Goal: Task Accomplishment & Management: Use online tool/utility

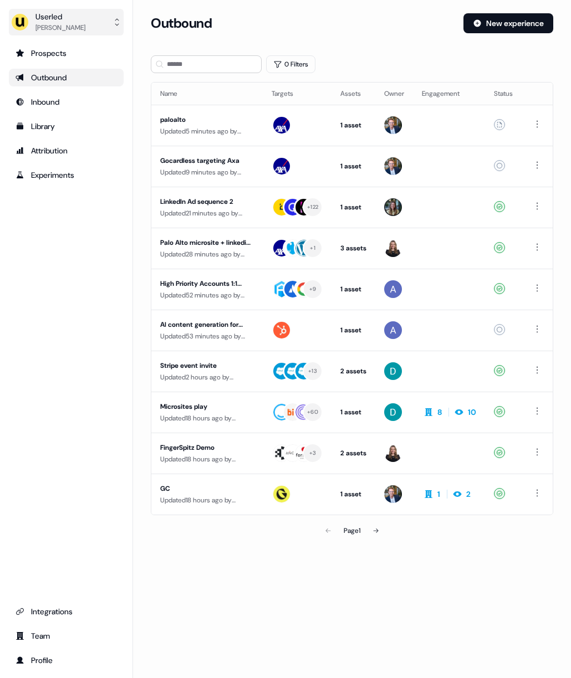
click at [83, 27] on button "Userled [PERSON_NAME]" at bounding box center [66, 22] width 115 height 27
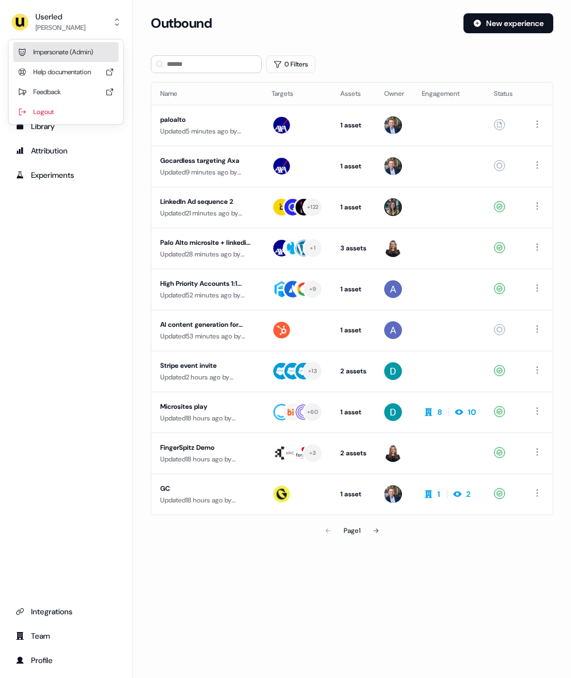
click at [81, 48] on div "Impersonate (Admin)" at bounding box center [65, 52] width 105 height 20
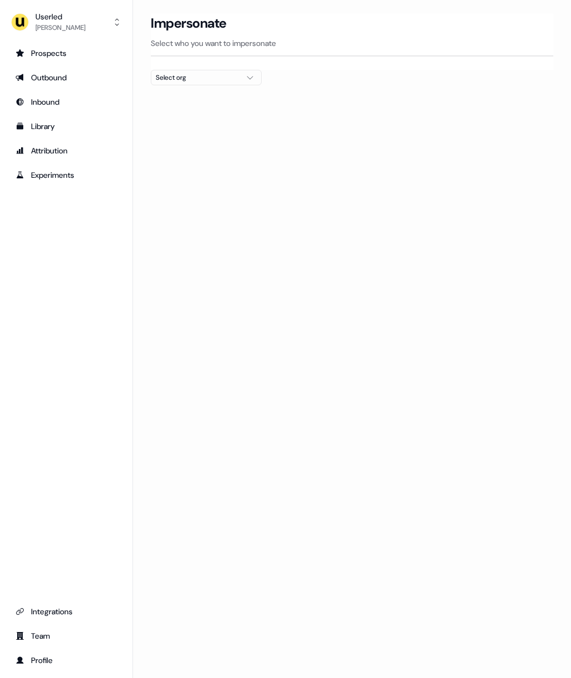
click at [211, 77] on div "Select org" at bounding box center [197, 77] width 83 height 11
type input "*****"
click at [209, 123] on div "nPlan" at bounding box center [206, 118] width 110 height 18
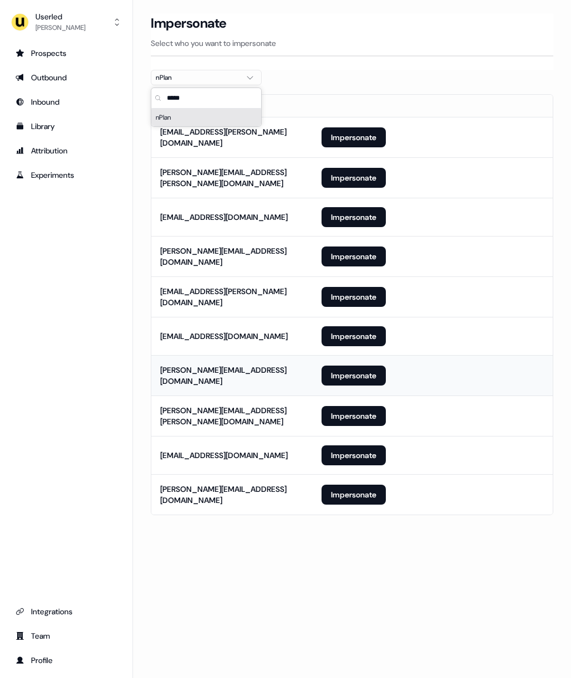
click at [190, 367] on div "[PERSON_NAME][EMAIL_ADDRESS][DOMAIN_NAME]" at bounding box center [232, 376] width 144 height 22
click at [354, 287] on button "Impersonate" at bounding box center [353, 297] width 64 height 20
